Goal: Task Accomplishment & Management: Manage account settings

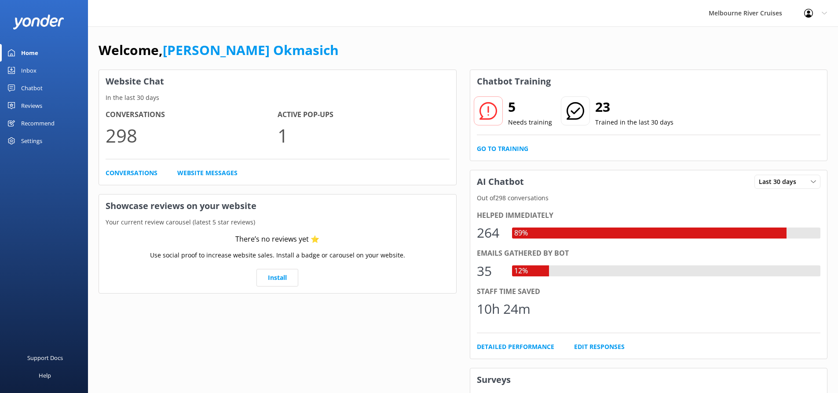
click at [57, 69] on link "Inbox" at bounding box center [44, 71] width 88 height 18
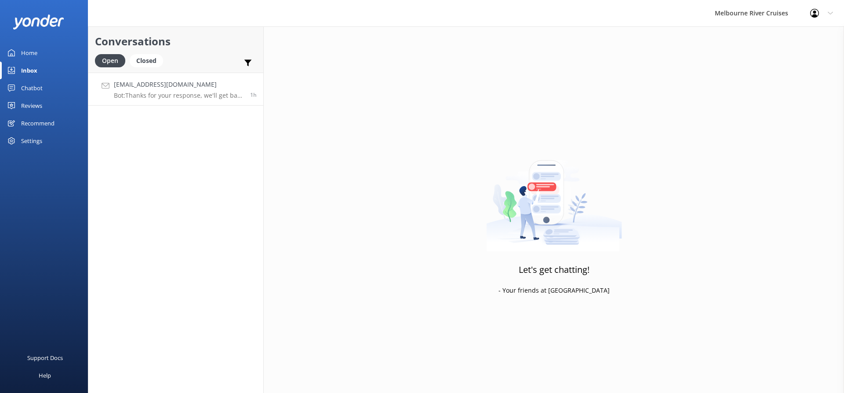
click at [184, 94] on p "Bot: Thanks for your response, we'll get back to you as soon as we can during o…" at bounding box center [179, 95] width 130 height 8
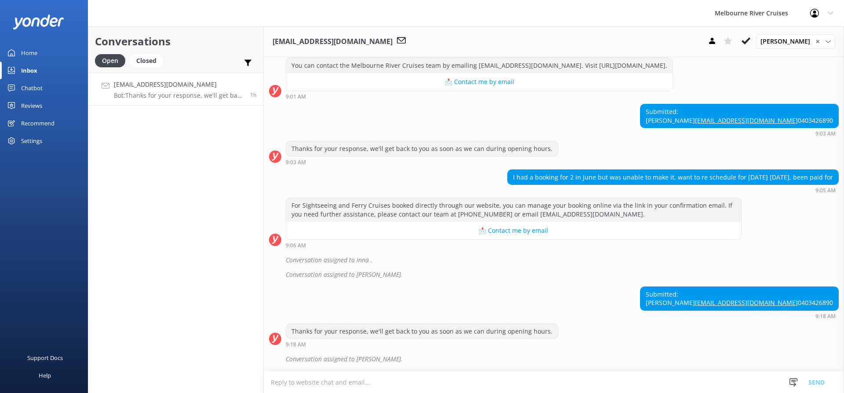
scroll to position [159, 0]
